Goal: Information Seeking & Learning: Learn about a topic

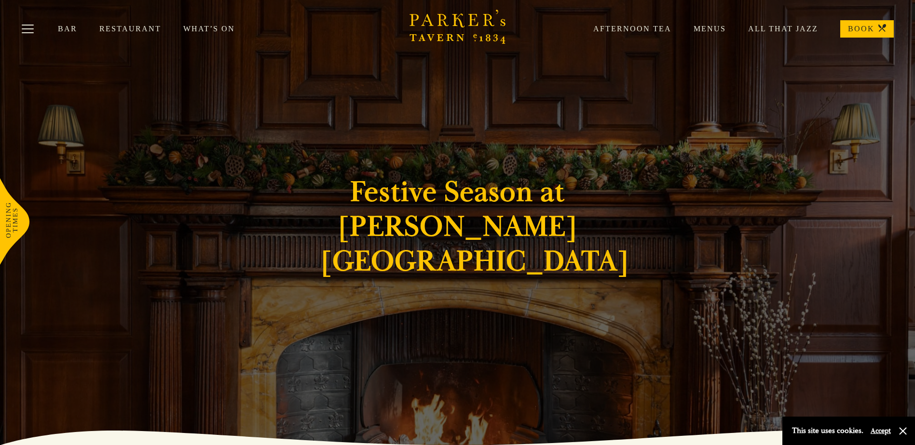
click at [723, 30] on link "Menus" at bounding box center [698, 29] width 54 height 10
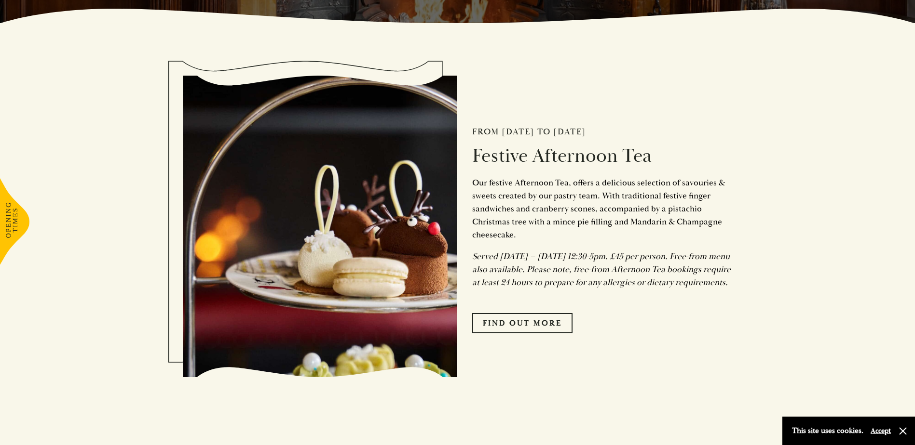
scroll to position [500, 0]
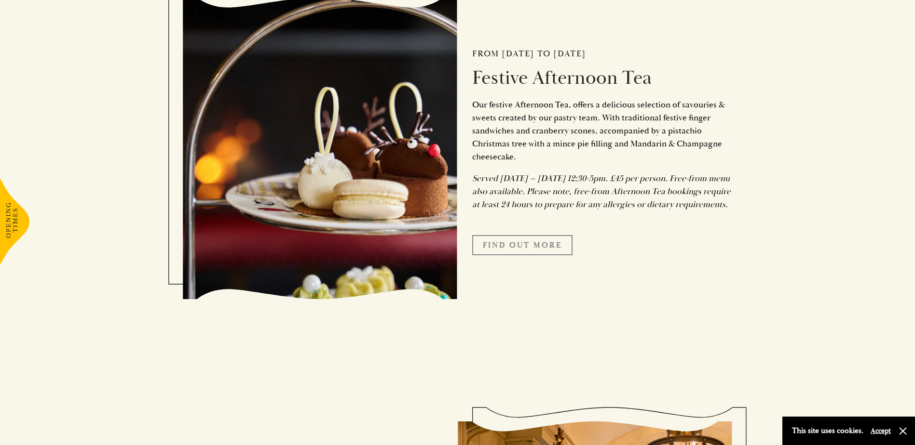
click at [507, 256] on link "FIND OUT MORE" at bounding box center [522, 245] width 100 height 20
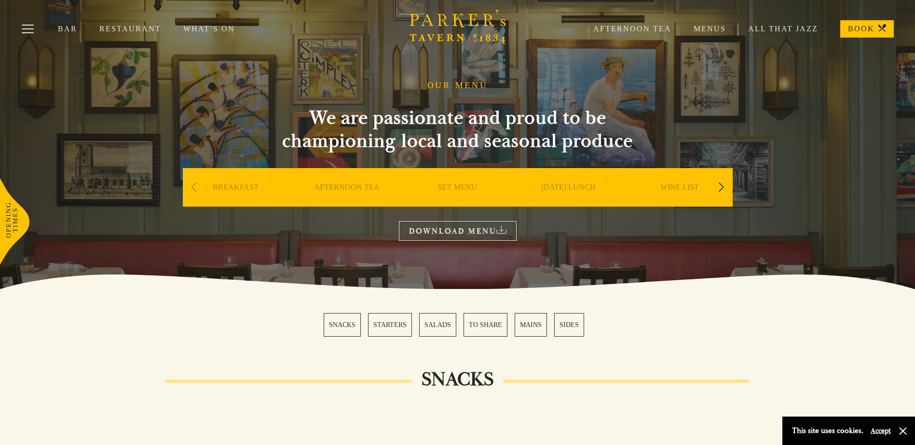
click at [721, 189] on div "Next slide" at bounding box center [720, 187] width 13 height 21
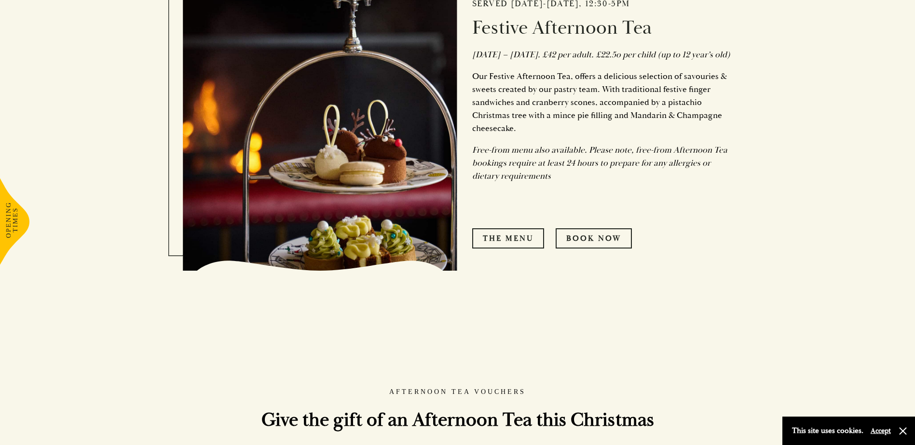
scroll to position [553, 0]
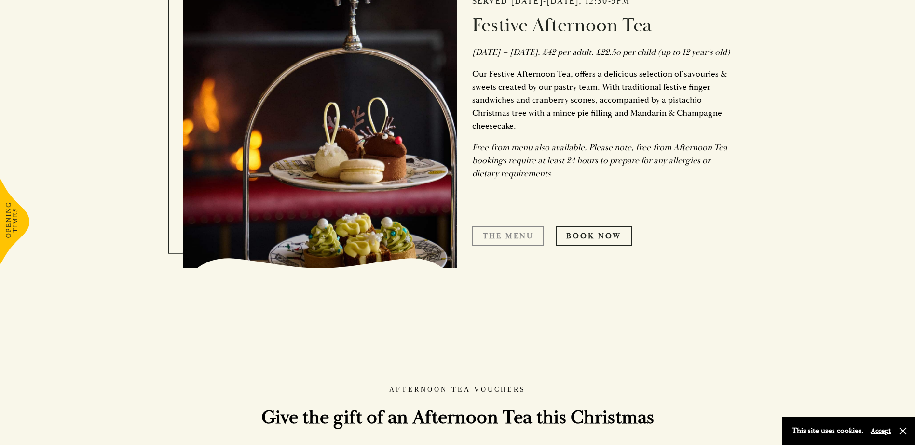
click at [505, 246] on link "The Menu" at bounding box center [508, 236] width 72 height 20
